Goal: Task Accomplishment & Management: Manage account settings

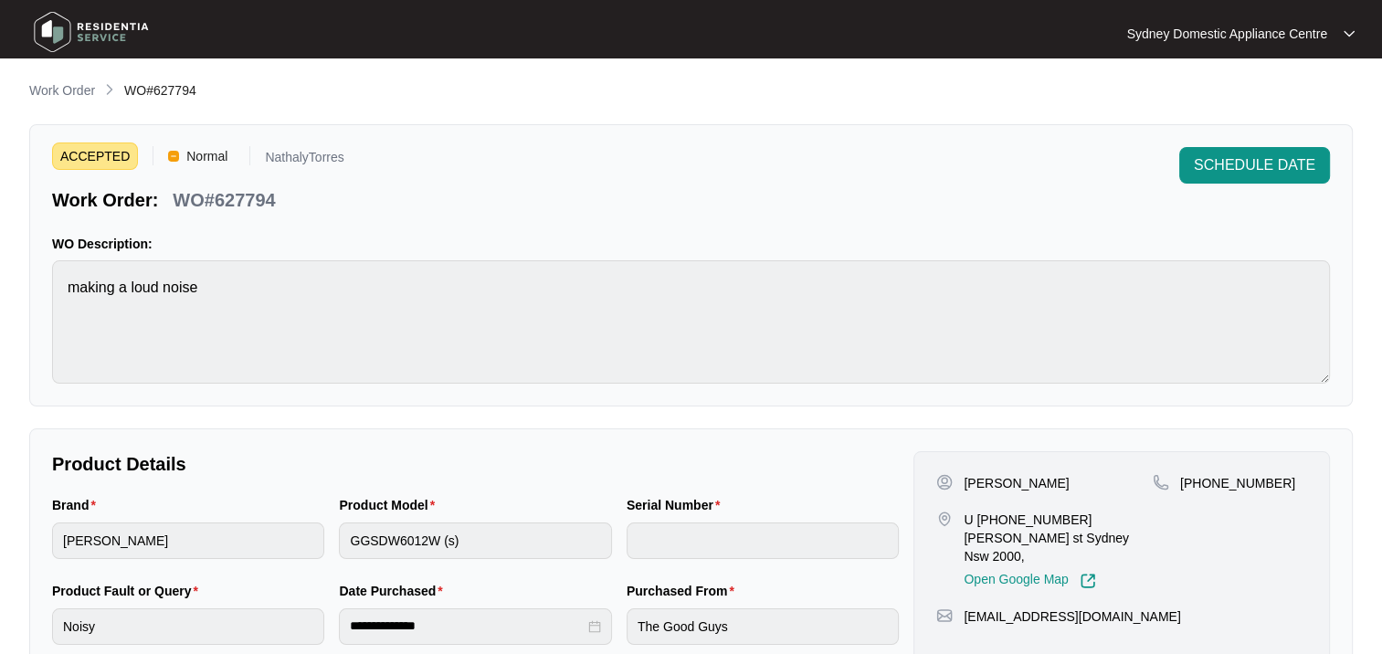
click at [68, 98] on p "Work Order" at bounding box center [62, 90] width 66 height 18
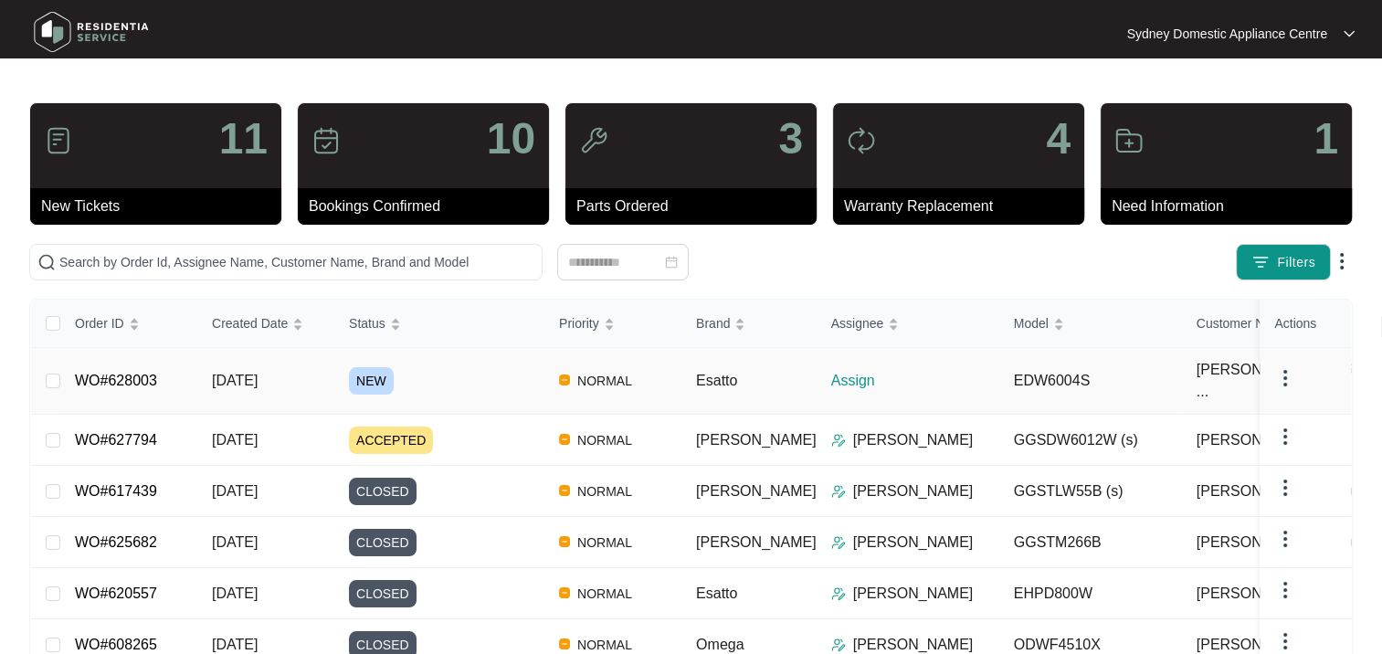
click at [434, 376] on div "NEW" at bounding box center [447, 380] width 196 height 27
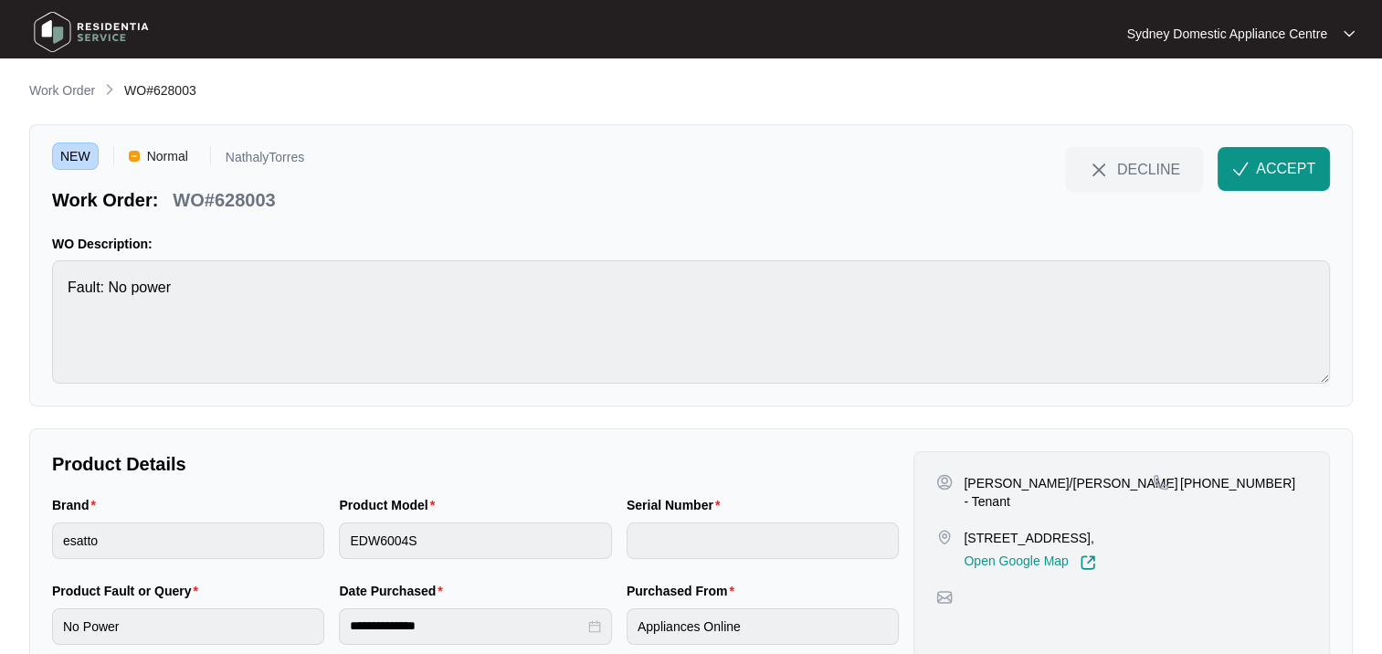
click at [1272, 177] on span "ACCEPT" at bounding box center [1285, 169] width 59 height 22
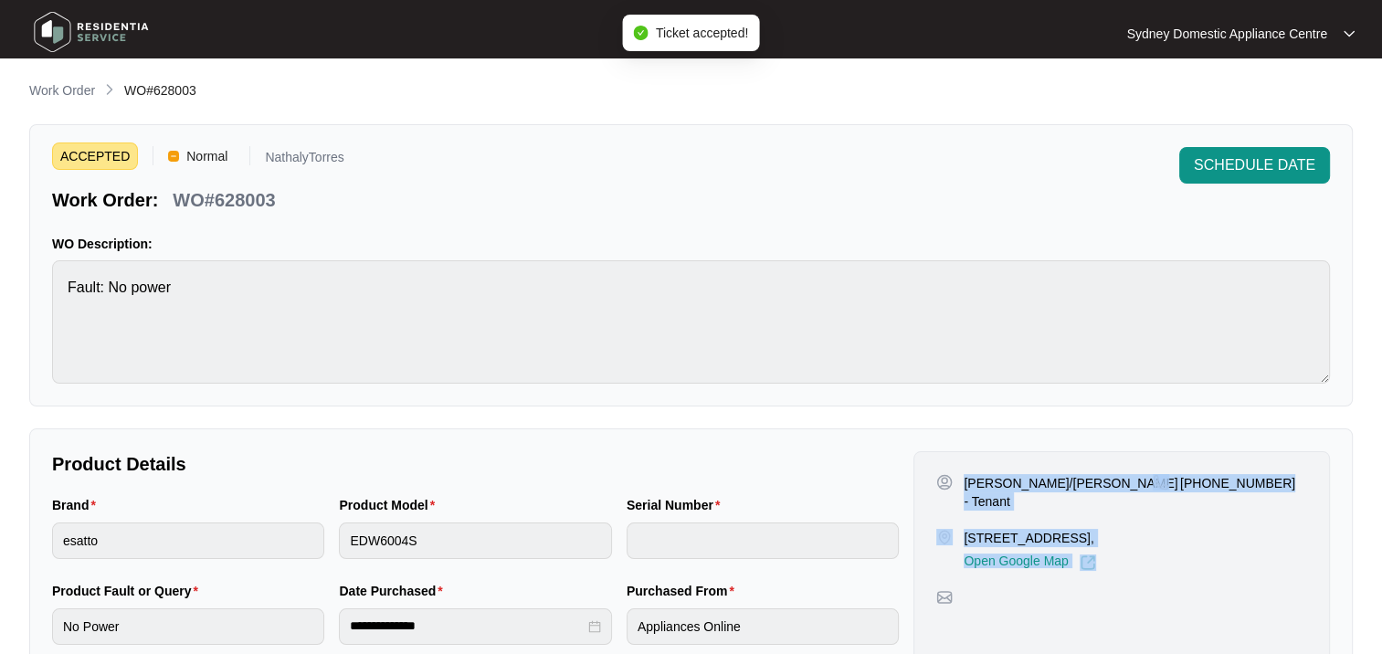
drag, startPoint x: 961, startPoint y: 457, endPoint x: 1292, endPoint y: 563, distance: 347.3
click at [1292, 563] on div "[PERSON_NAME]/[PERSON_NAME] - Tenant [STREET_ADDRESS], Open Google Map [PHONE_N…" at bounding box center [1122, 559] width 417 height 216
copy div "[PERSON_NAME]/[PERSON_NAME] - Tenant [STREET_ADDRESS], Open Google Map [PHONE_N…"
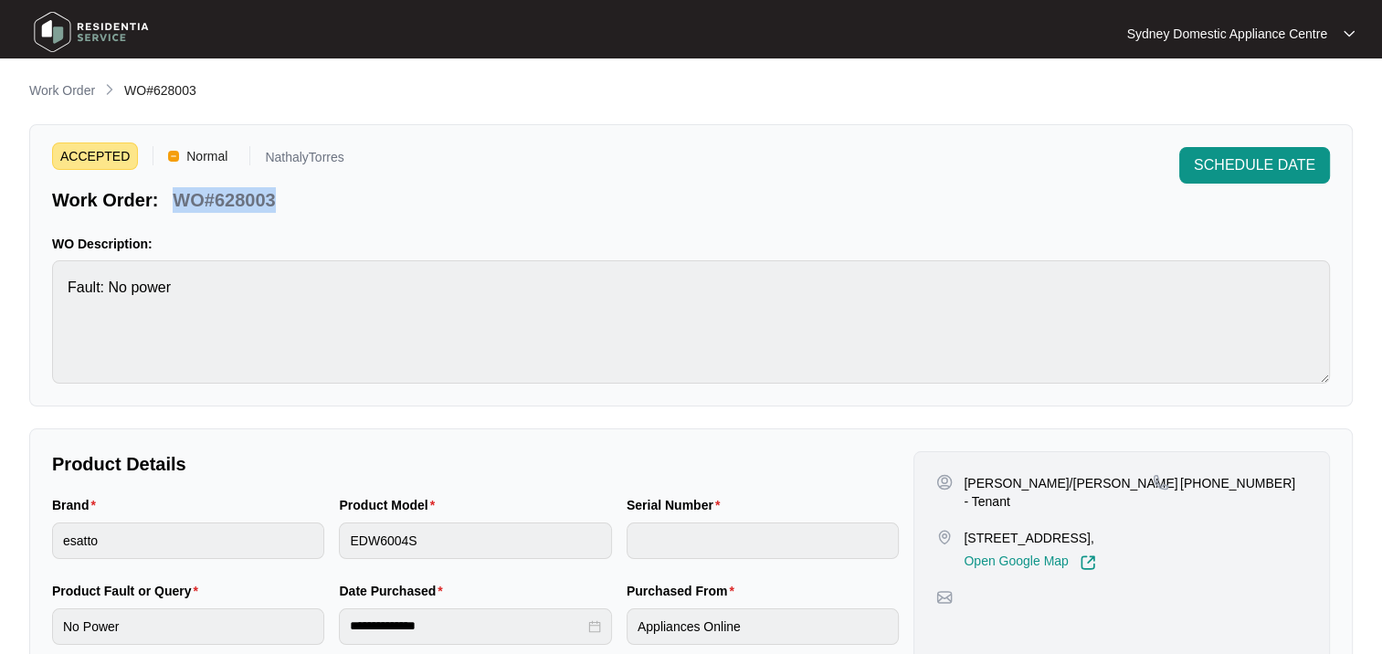
drag, startPoint x: 288, startPoint y: 208, endPoint x: 161, endPoint y: 196, distance: 127.6
click at [161, 196] on div "Work Order: WO#628003" at bounding box center [198, 197] width 292 height 32
copy div "WO#628003"
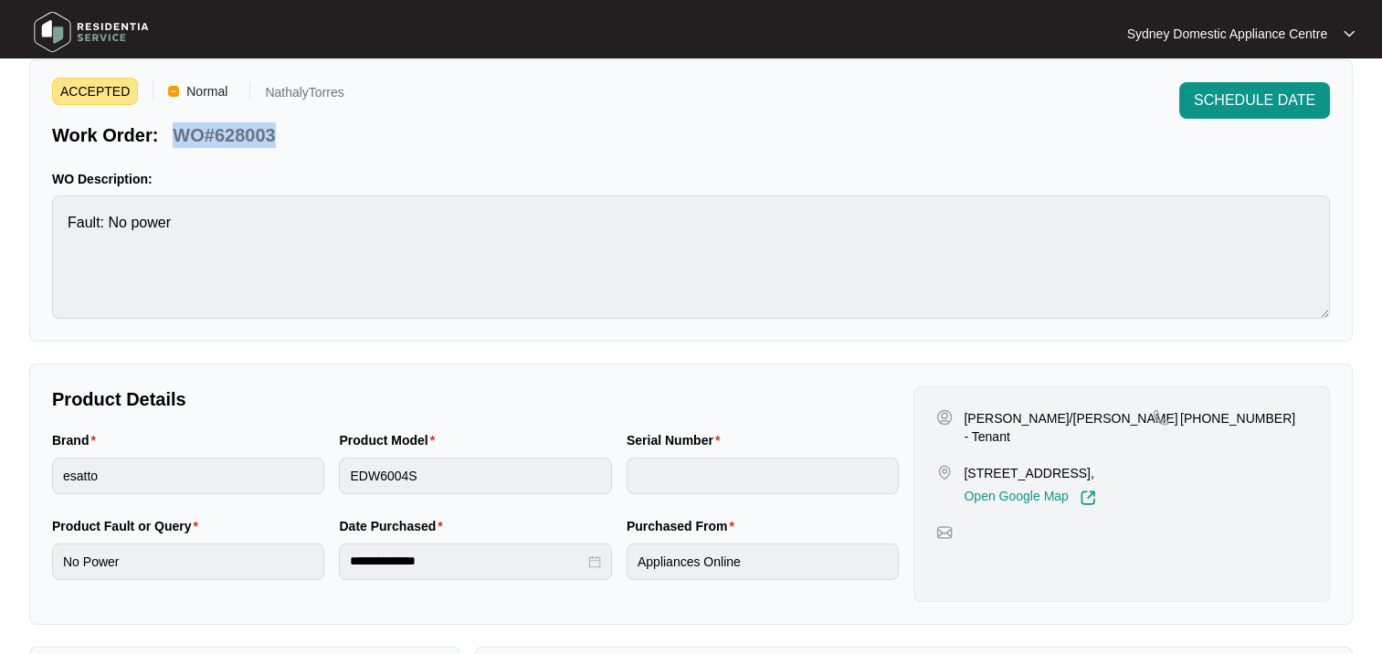
scroll to position [91, 0]
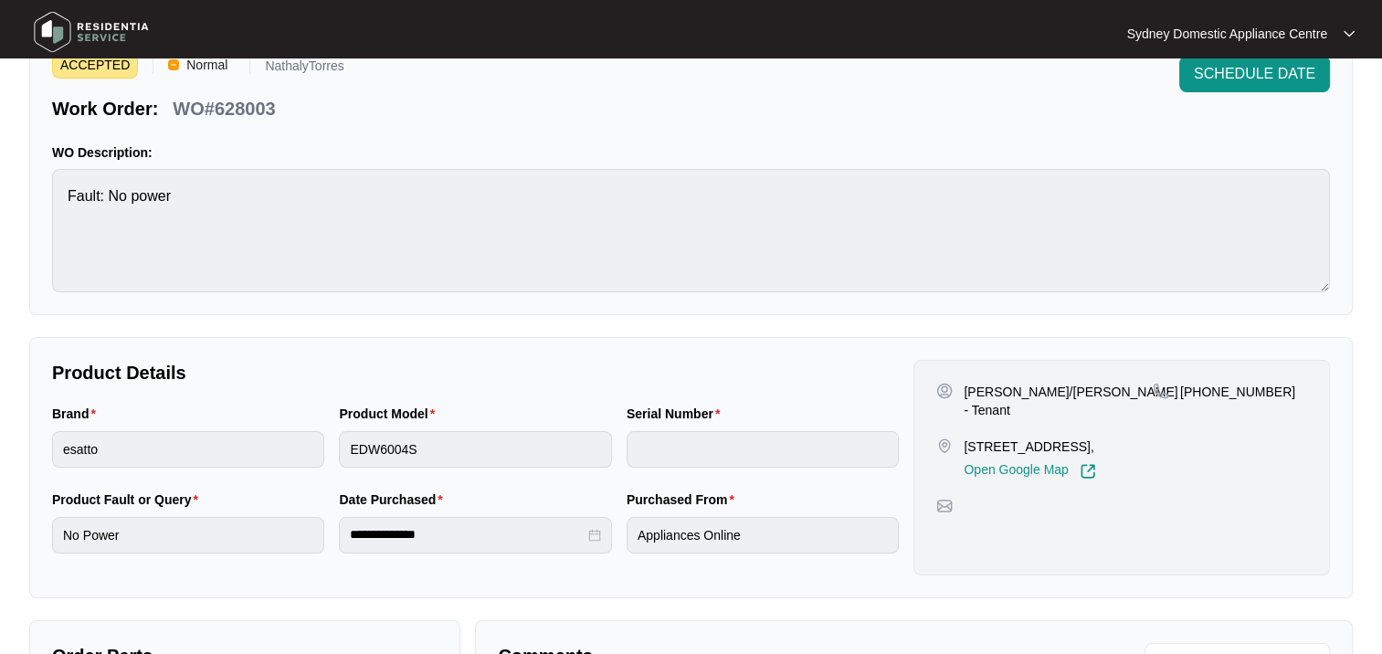
click at [341, 539] on div "**********" at bounding box center [475, 535] width 272 height 37
click at [0, 448] on html "**********" at bounding box center [691, 514] width 1382 height 1211
click at [0, 513] on html "**********" at bounding box center [691, 514] width 1382 height 1211
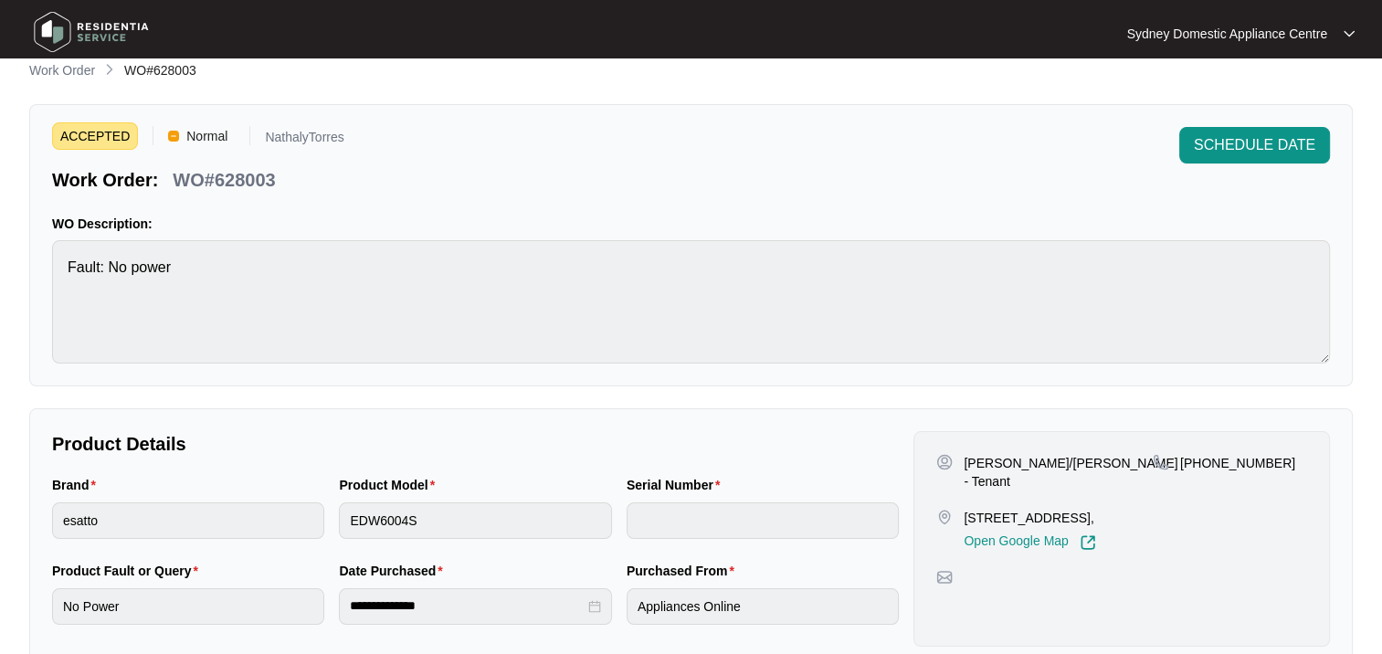
scroll to position [0, 0]
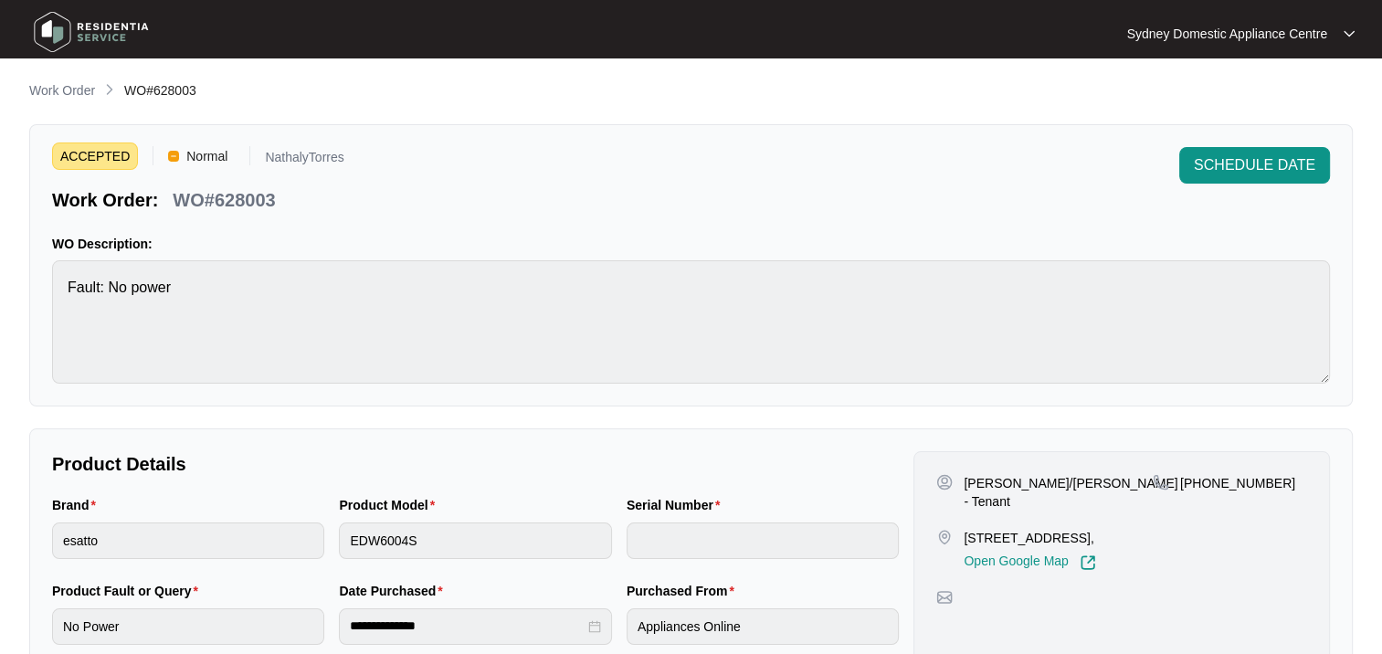
click at [58, 91] on p "Work Order" at bounding box center [62, 90] width 66 height 18
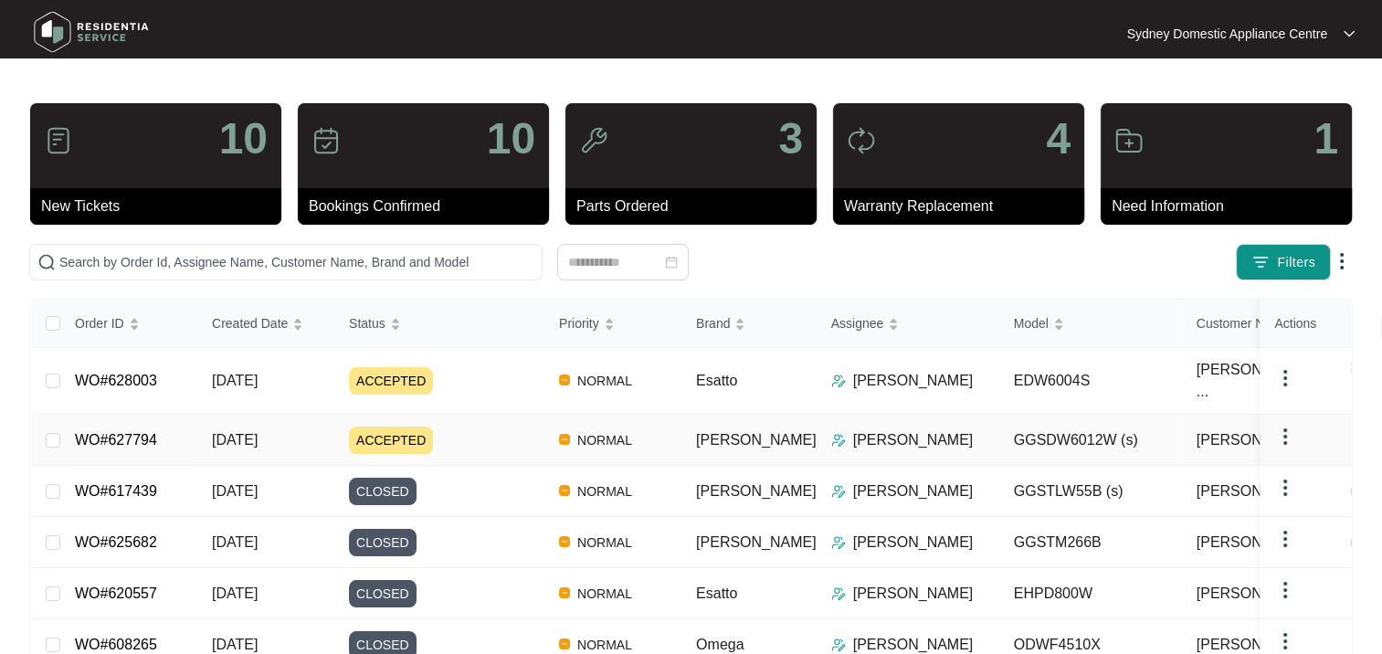
click at [446, 427] on div "ACCEPTED" at bounding box center [447, 440] width 196 height 27
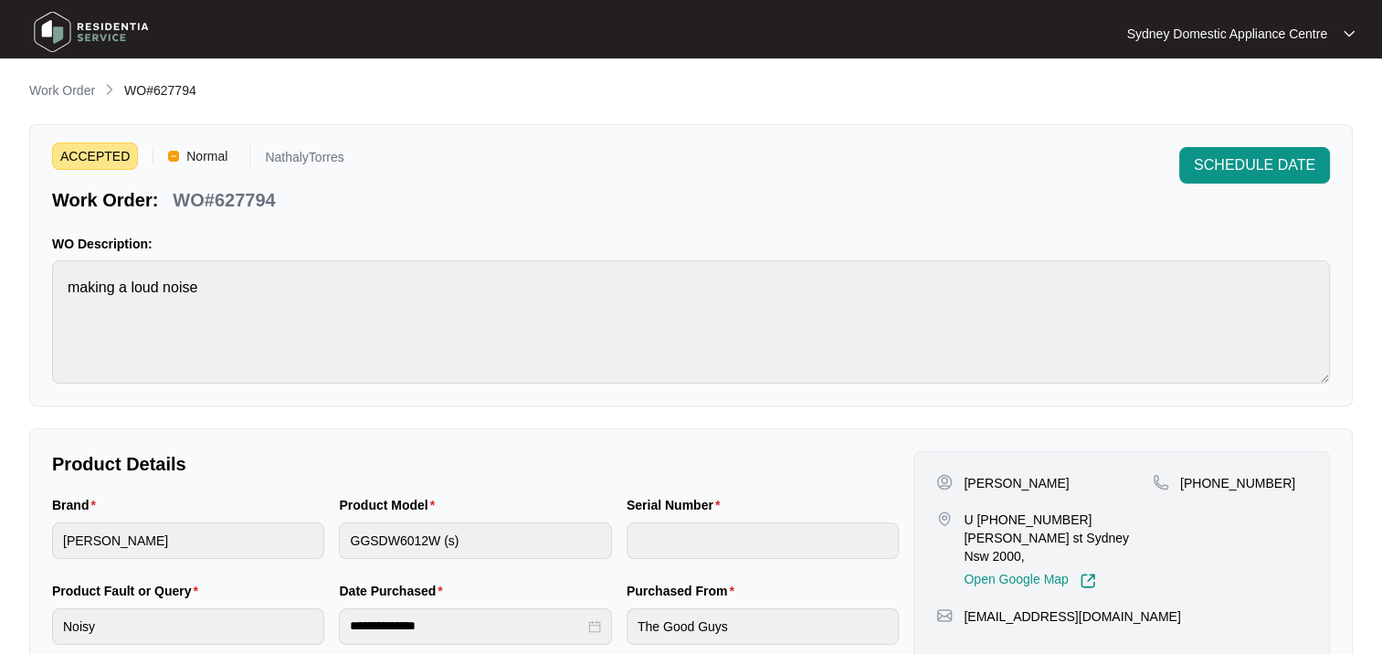
click at [1217, 162] on span "SCHEDULE DATE" at bounding box center [1255, 165] width 122 height 22
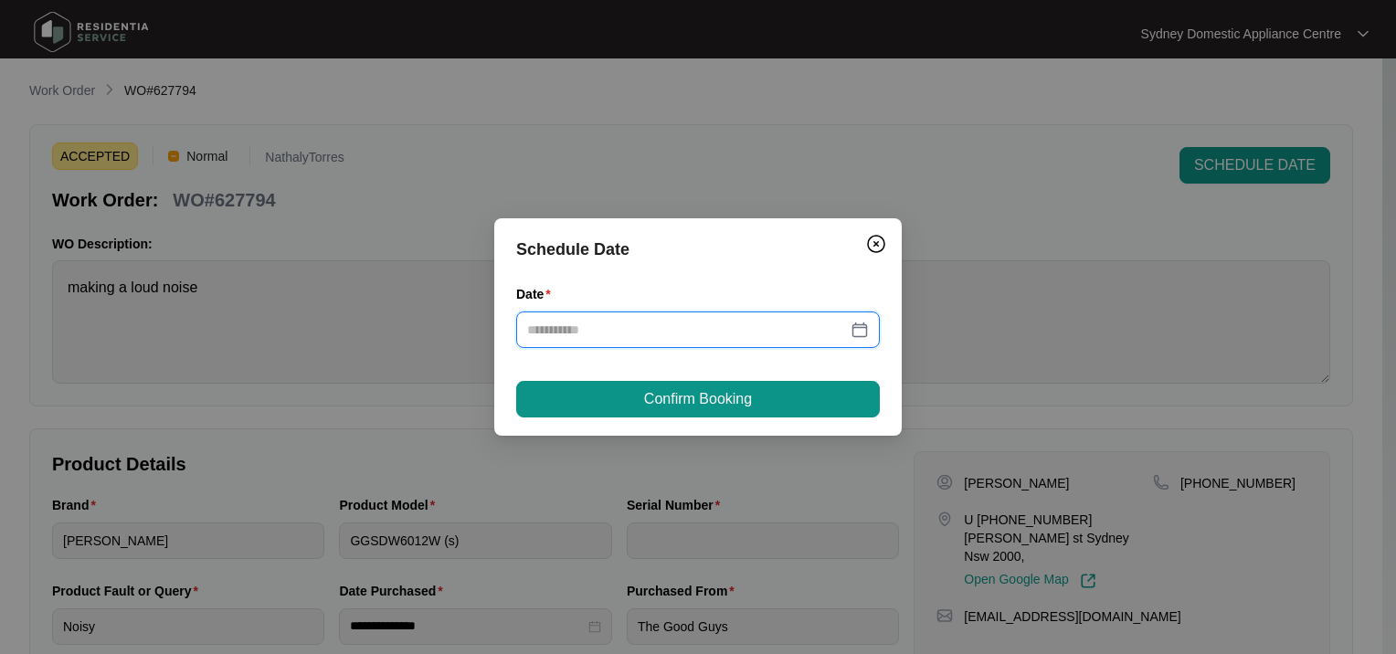
click at [607, 323] on input "Date" at bounding box center [687, 330] width 320 height 20
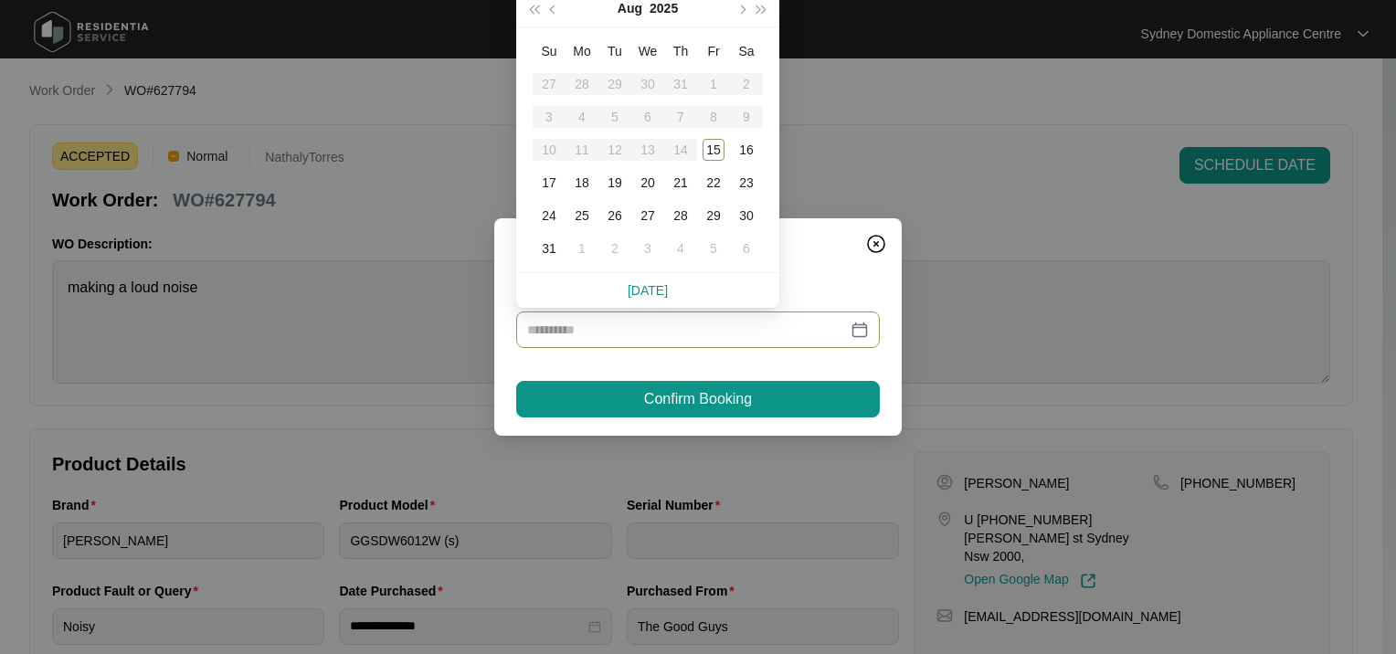
type input "**********"
click at [593, 183] on td "18" at bounding box center [582, 182] width 33 height 33
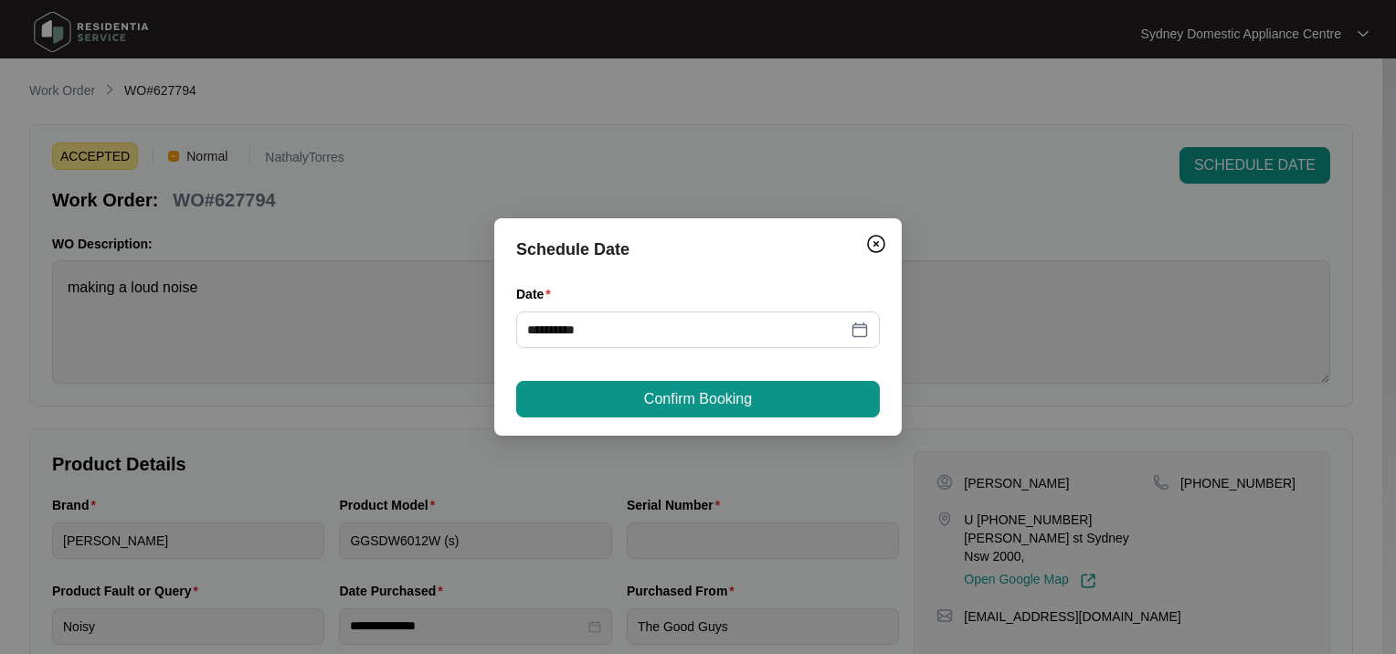
click at [626, 402] on button "Confirm Booking" at bounding box center [698, 399] width 364 height 37
